Goal: Use online tool/utility: Utilize a website feature to perform a specific function

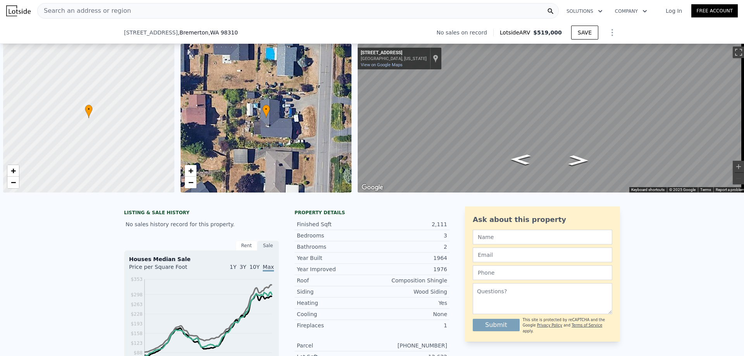
scroll to position [0, 3]
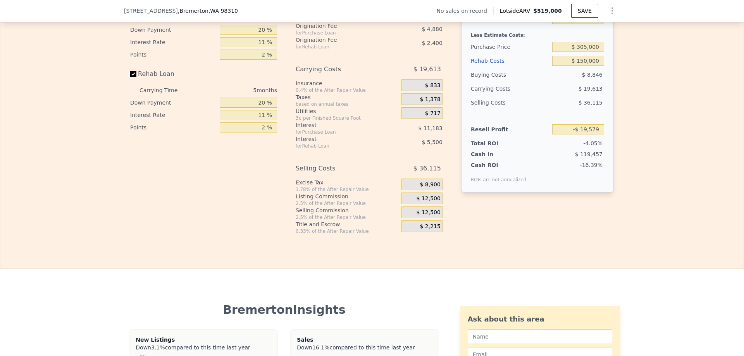
type input "$ 519,000"
type input "$ 0"
type input "$ 30,002"
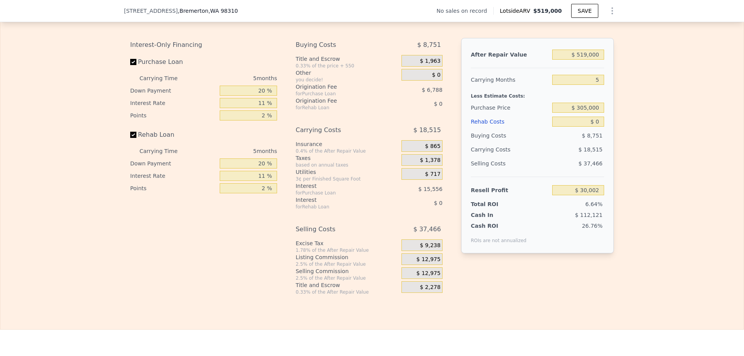
scroll to position [1160, 0]
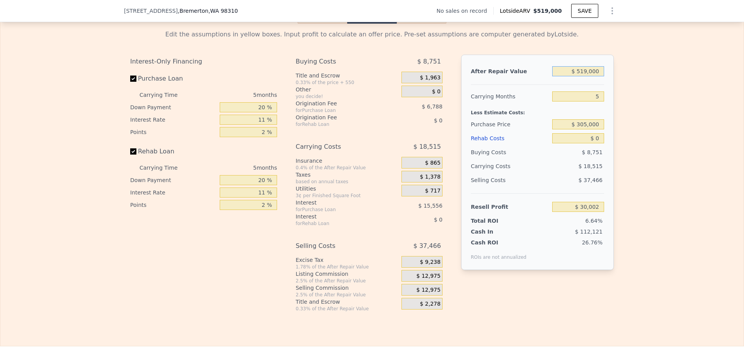
drag, startPoint x: 578, startPoint y: 83, endPoint x: 603, endPoint y: 84, distance: 24.8
click at [603, 84] on div "After Repair Value $ 519,000 Carrying Months 5 Less Estimate Costs: Purchase Pr…" at bounding box center [537, 162] width 153 height 215
type input "$ 4"
type input "-$ 451,213"
type input "$ 49,999"
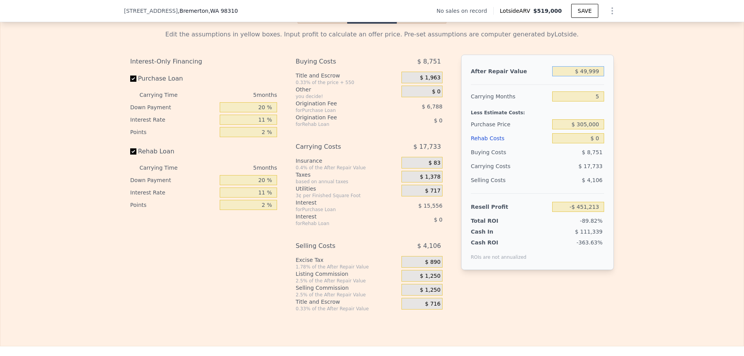
type input "-$ 404,857"
type input "$ 499,999"
type input "$ 12,384"
type input "$ 499,999"
click at [595, 102] on input "5" at bounding box center [578, 96] width 52 height 10
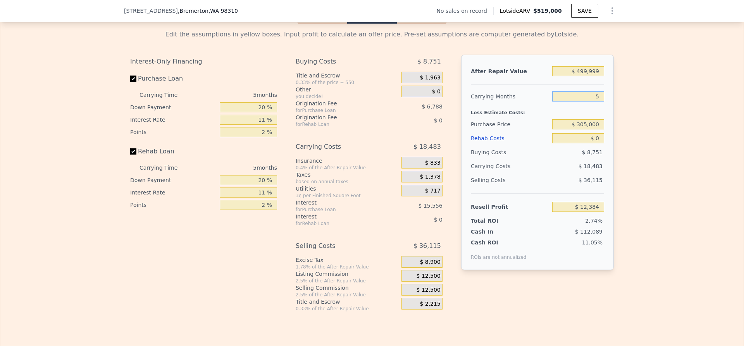
click at [594, 102] on input "5" at bounding box center [578, 96] width 52 height 10
type input "4"
type input "$ 16,080"
type input "4"
drag, startPoint x: 578, startPoint y: 136, endPoint x: 599, endPoint y: 136, distance: 21.3
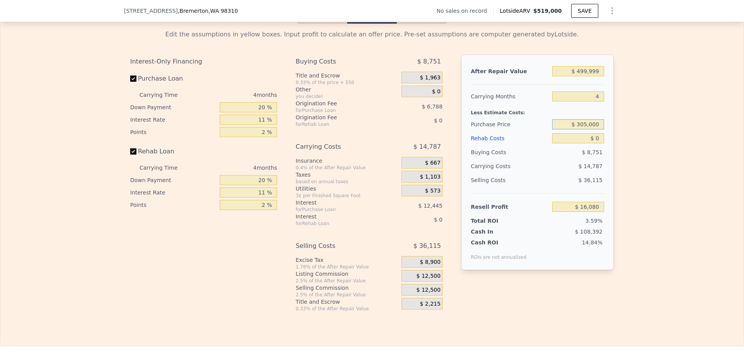
click at [599, 129] on input "$ 305,000" at bounding box center [578, 124] width 52 height 10
type input "$ 1"
drag, startPoint x: 599, startPoint y: 137, endPoint x: 578, endPoint y: 139, distance: 21.0
click at [578, 129] on input "$ 156,000" at bounding box center [578, 124] width 52 height 10
type input "$ 305,000"
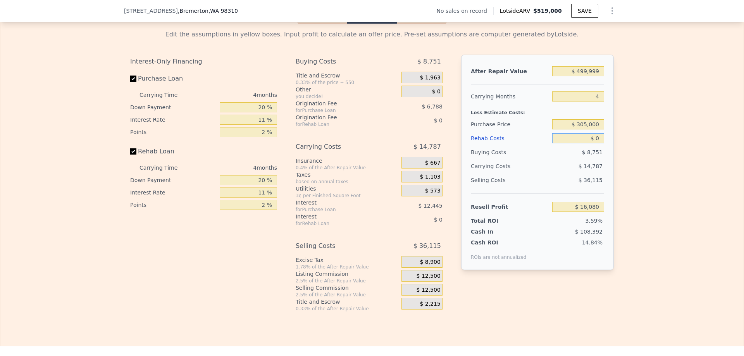
click at [593, 143] on input "$ 0" at bounding box center [578, 138] width 52 height 10
type input "$ 141,147"
click at [597, 143] on input "$ 0" at bounding box center [578, 138] width 52 height 10
drag, startPoint x: 597, startPoint y: 149, endPoint x: 593, endPoint y: 151, distance: 4.7
click at [593, 143] on input "$ 0" at bounding box center [578, 138] width 52 height 10
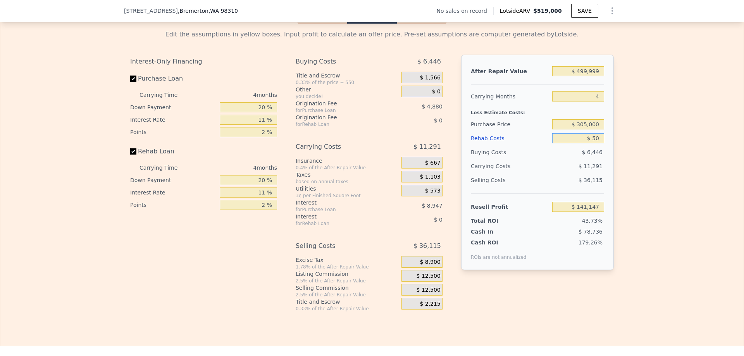
type input "$ 560"
type input "$ 140,562"
type input "$ 0"
type input "$ 141,147"
click at [597, 143] on input "$ 0" at bounding box center [578, 138] width 52 height 10
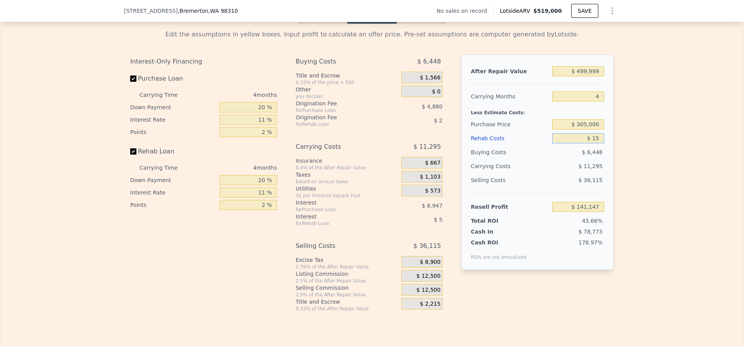
type input "$ 156"
type input "$ 140,985"
type input "$ 15,600"
type input "$ 124,841"
type input "$ 156,000"
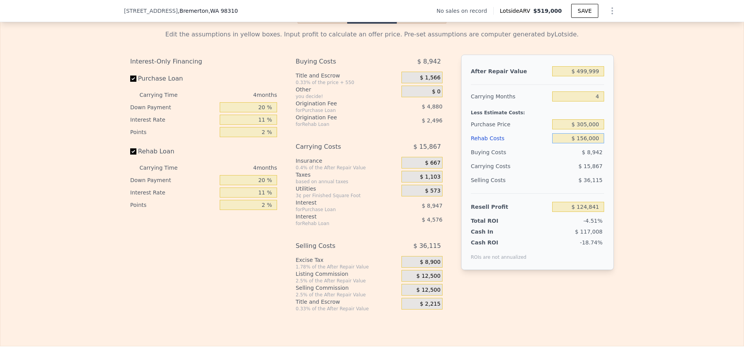
type input "-$ 21,925"
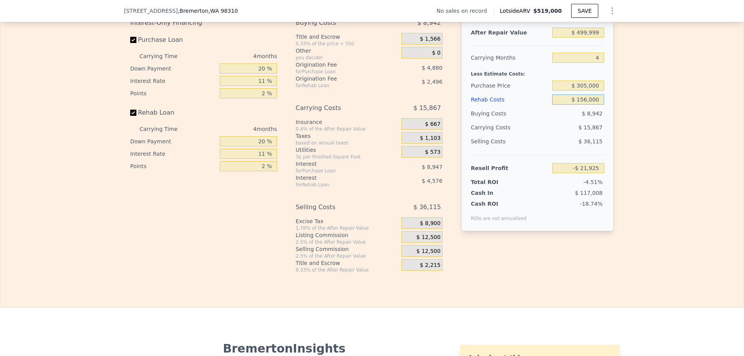
type input "$ 156,000"
click at [410, 257] on div "$ 12,500" at bounding box center [422, 251] width 41 height 12
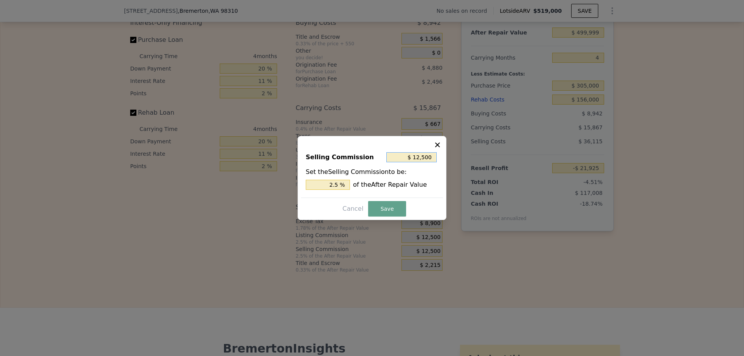
drag, startPoint x: 416, startPoint y: 158, endPoint x: 436, endPoint y: 158, distance: 19.8
click at [436, 158] on input "$ 12,500" at bounding box center [411, 157] width 50 height 10
type input "$ 1"
type input "0.000 %"
type input "$ 10"
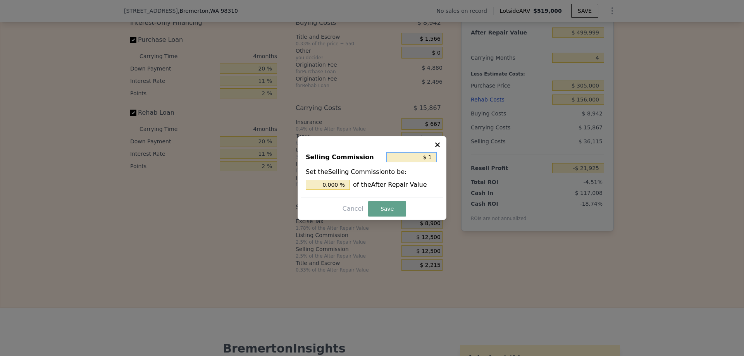
type input "0.002 %"
type input "$ 100"
type input "0.020 %"
type input "$ 1,000"
type input "0.200 %"
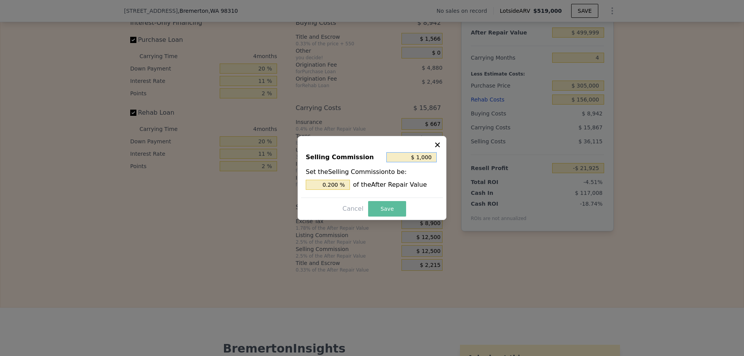
type input "$ 1,000"
click at [390, 211] on button "Save" at bounding box center [387, 209] width 38 height 16
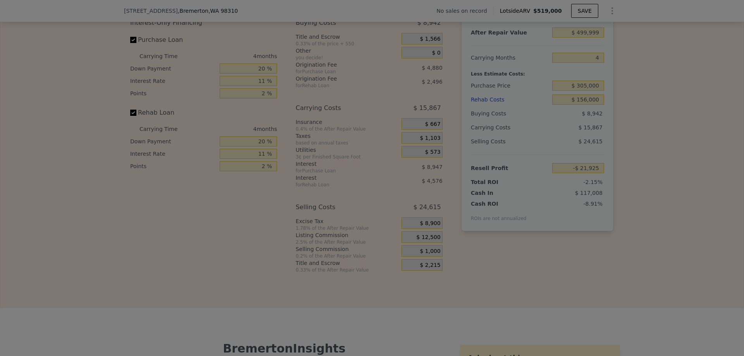
type input "-$ 10,425"
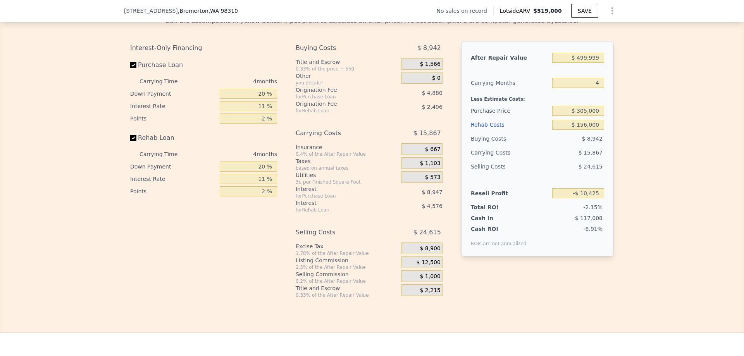
scroll to position [1160, 0]
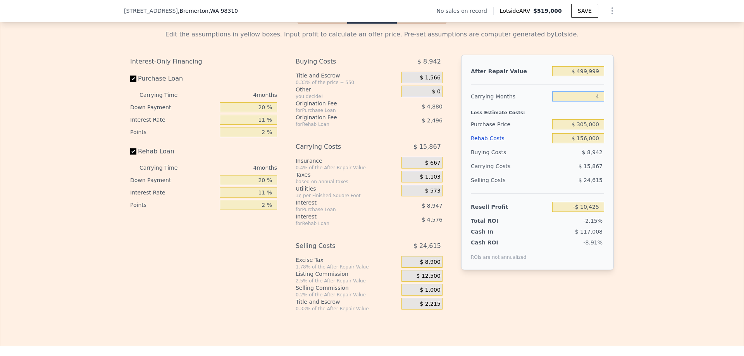
click at [595, 102] on input "4" at bounding box center [578, 96] width 52 height 10
type input "5"
type input "-$ 14,391"
type input "5"
